Goal: Check status: Check status

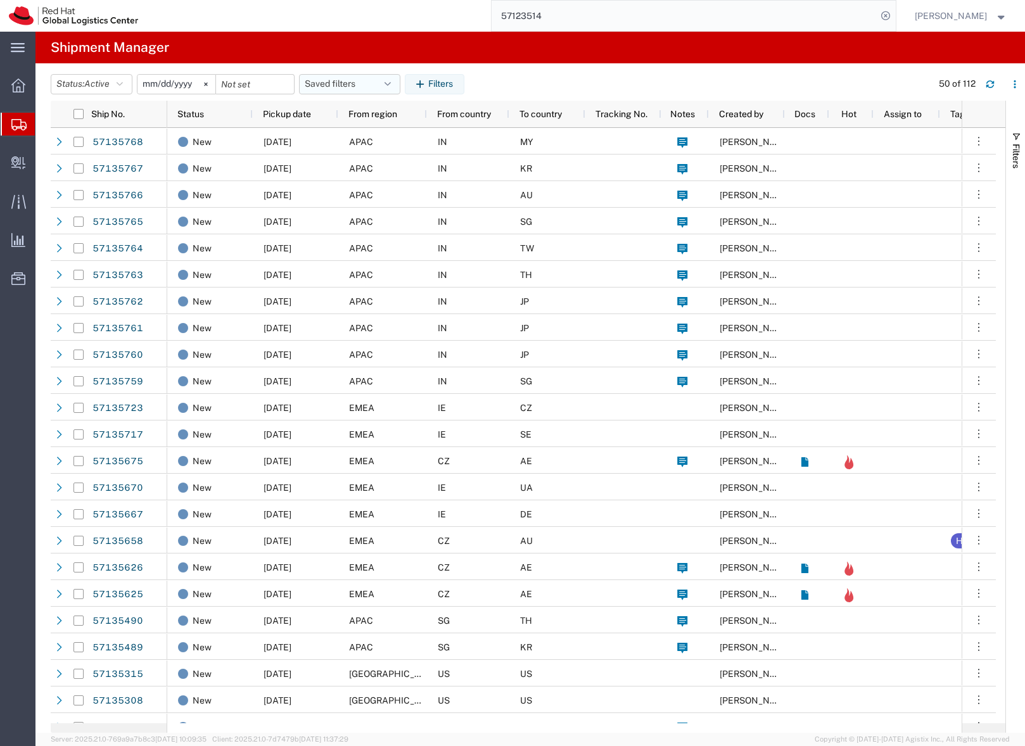
click at [343, 79] on button "Saved filters" at bounding box center [349, 84] width 101 height 20
click at [340, 84] on button "Saved filters" at bounding box center [349, 84] width 101 height 20
click at [330, 80] on button "Saved filters" at bounding box center [349, 84] width 101 height 20
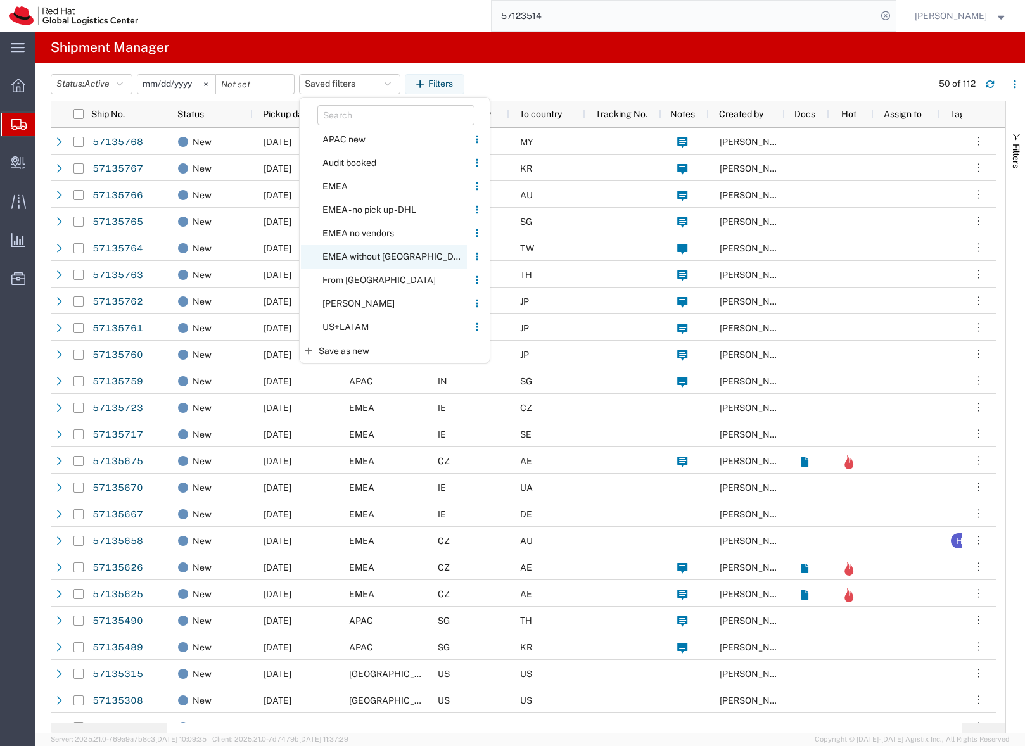
click at [346, 257] on span "EMEA without [GEOGRAPHIC_DATA]" at bounding box center [384, 256] width 166 height 23
type input "[DATE]"
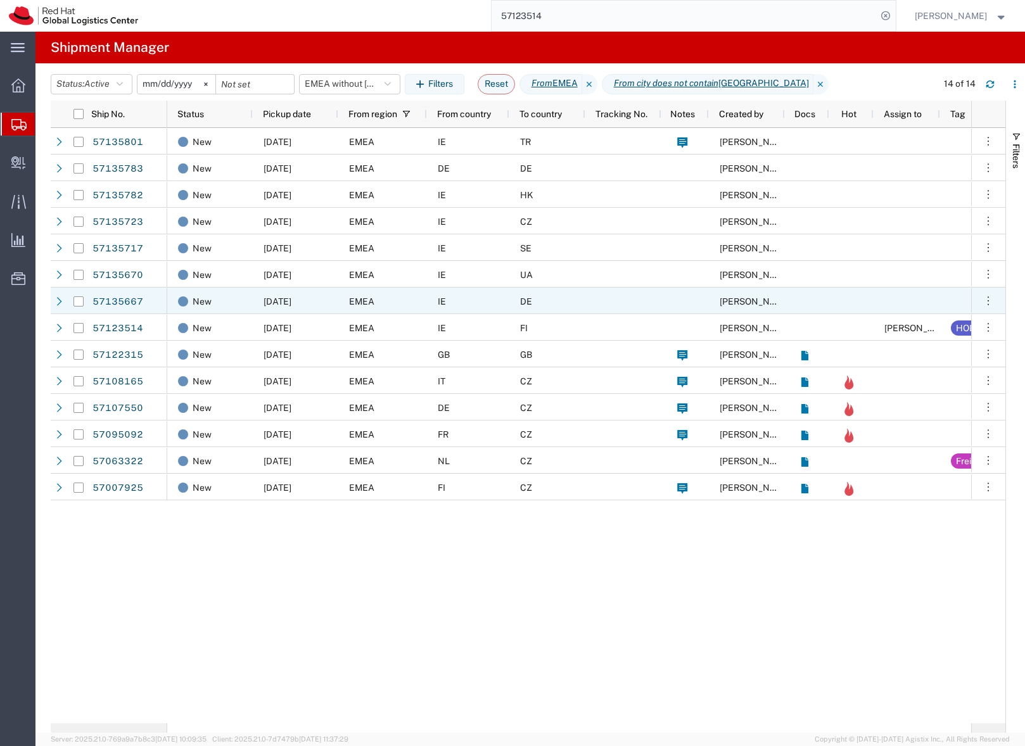
click at [467, 300] on div "IE" at bounding box center [468, 300] width 82 height 27
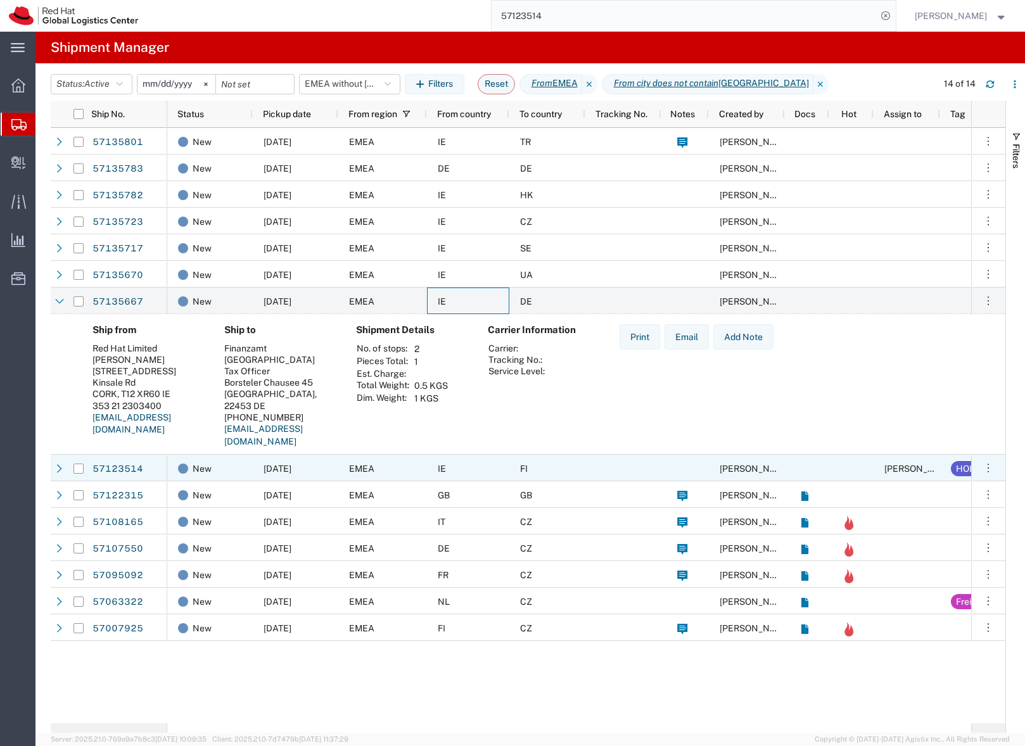
click at [477, 461] on div "IE" at bounding box center [468, 468] width 82 height 27
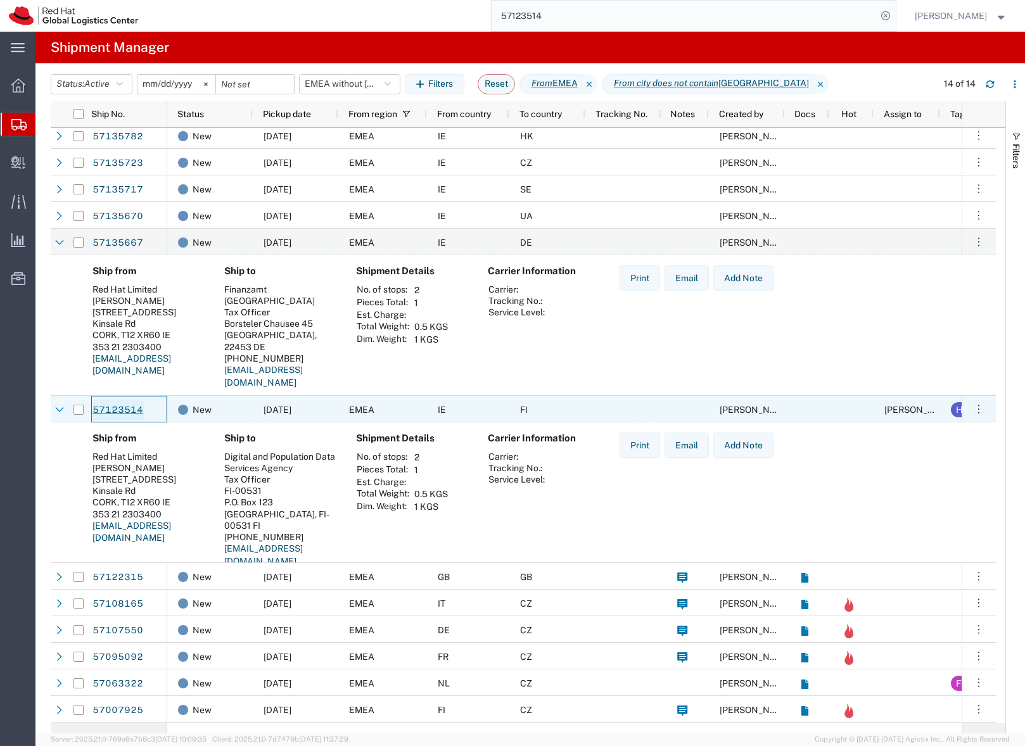
drag, startPoint x: 136, startPoint y: 420, endPoint x: 129, endPoint y: 419, distance: 7.1
click at [129, 419] on div "57123514" at bounding box center [129, 409] width 76 height 27
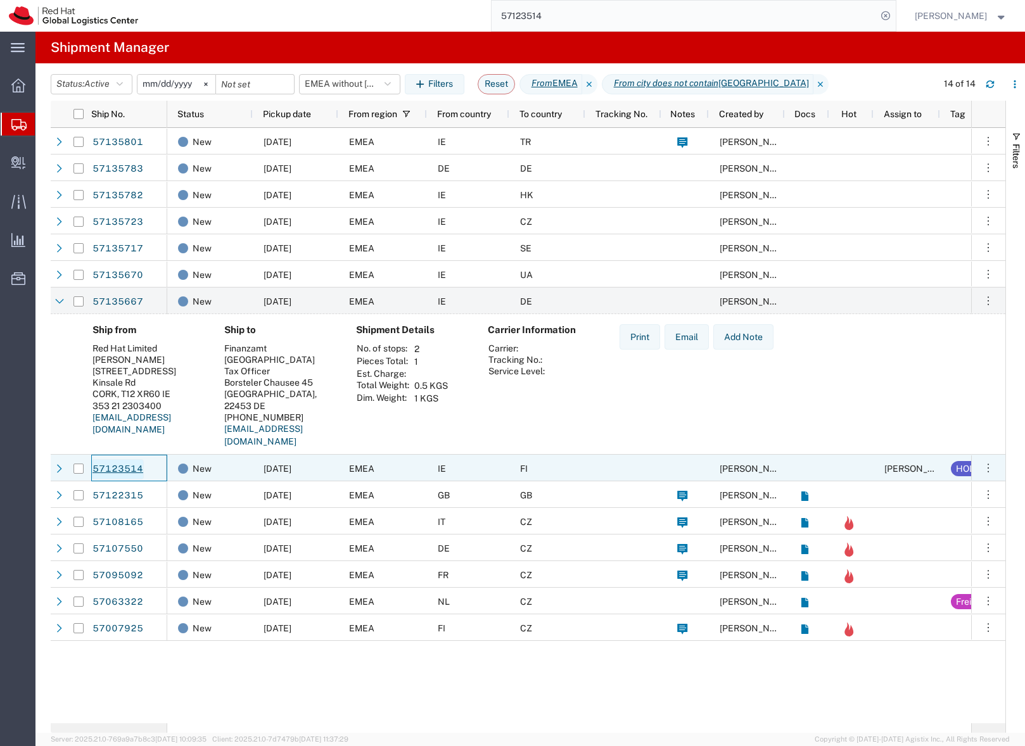
click at [135, 476] on link "57123514" at bounding box center [118, 469] width 52 height 20
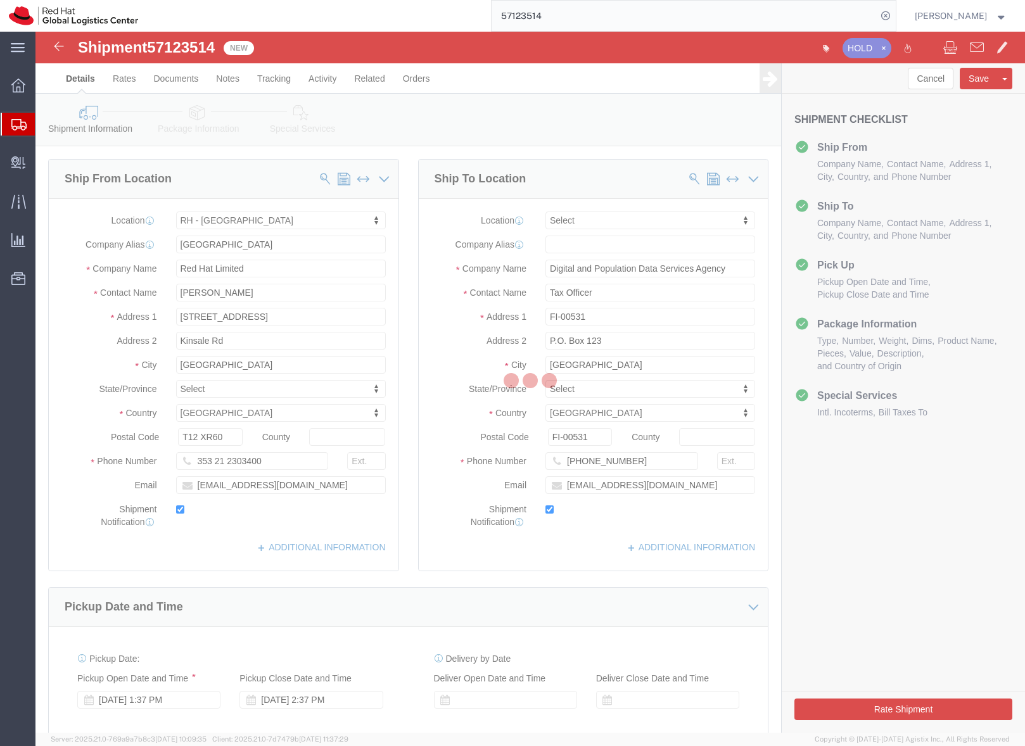
click at [168, 45] on div at bounding box center [529, 382] width 989 height 701
select select "37944"
select select
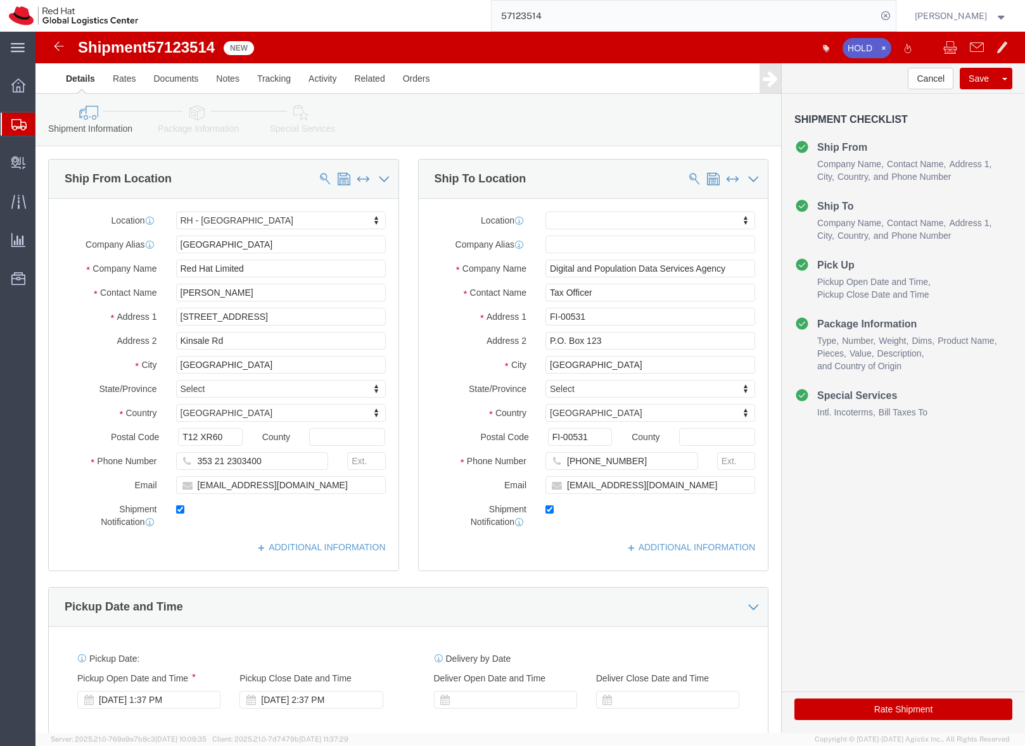
click span "57123514"
copy span "57123514"
